Goal: Find specific page/section

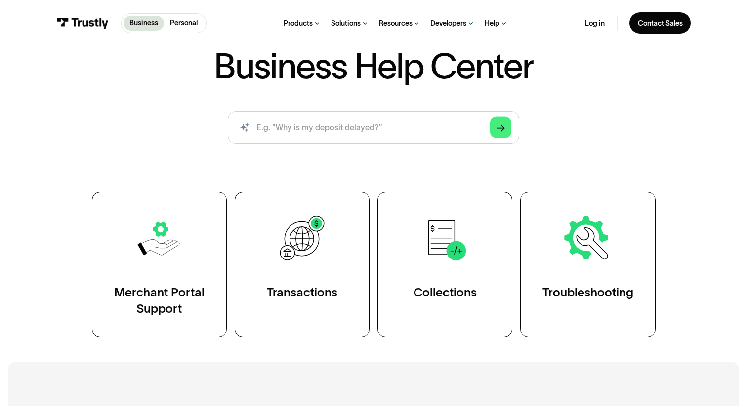
scroll to position [69, 0]
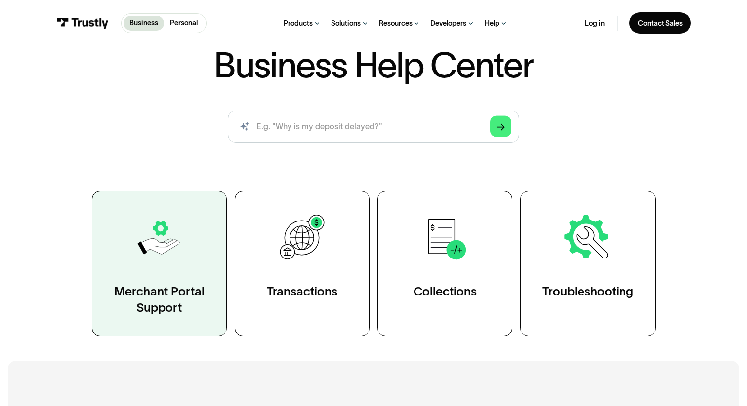
click at [181, 280] on link "Merchant Portal Support" at bounding box center [159, 264] width 135 height 146
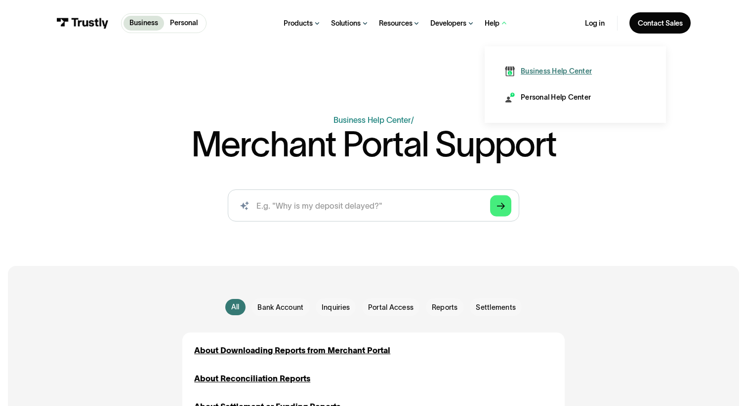
click at [523, 74] on div "Business Help Center" at bounding box center [555, 71] width 71 height 10
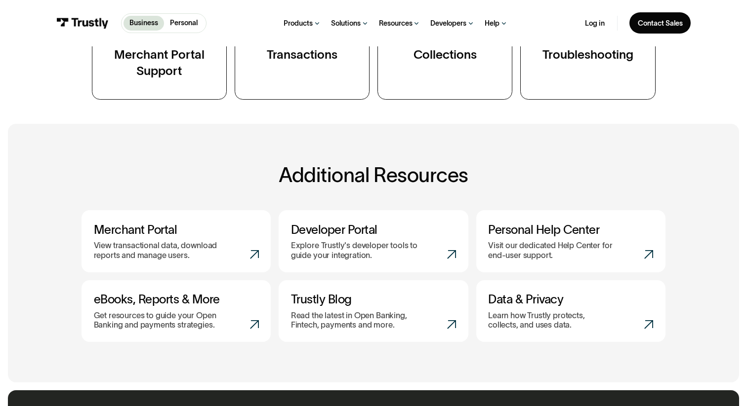
scroll to position [311, 0]
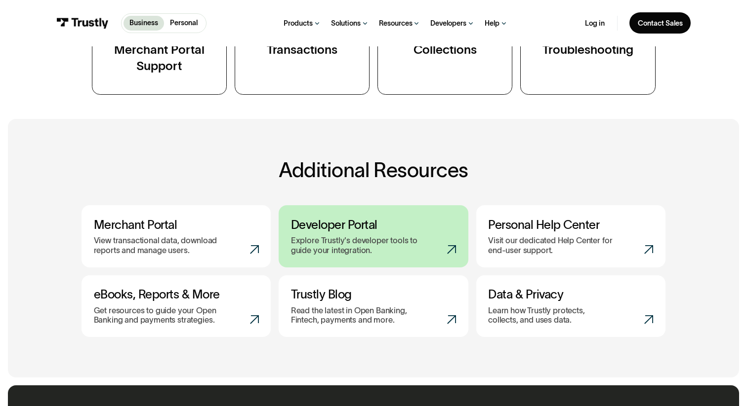
click at [420, 232] on h3 "Developer Portal" at bounding box center [373, 225] width 165 height 14
